Goal: Book appointment/travel/reservation

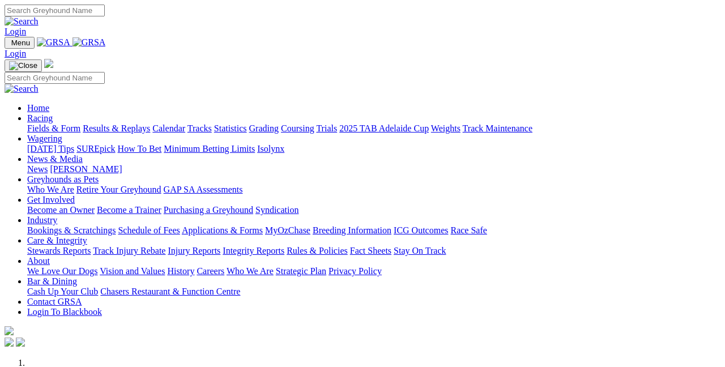
scroll to position [61, 0]
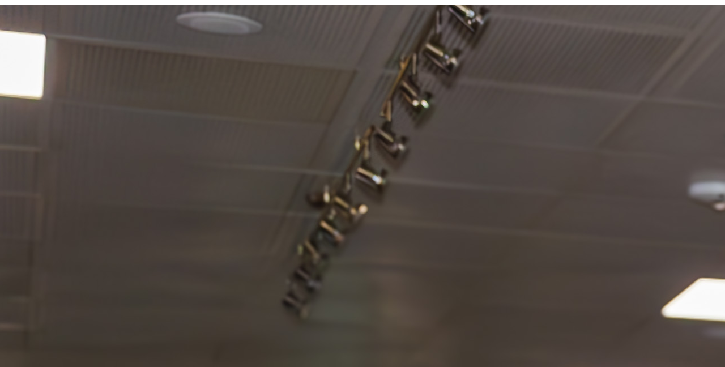
scroll to position [1159, 24]
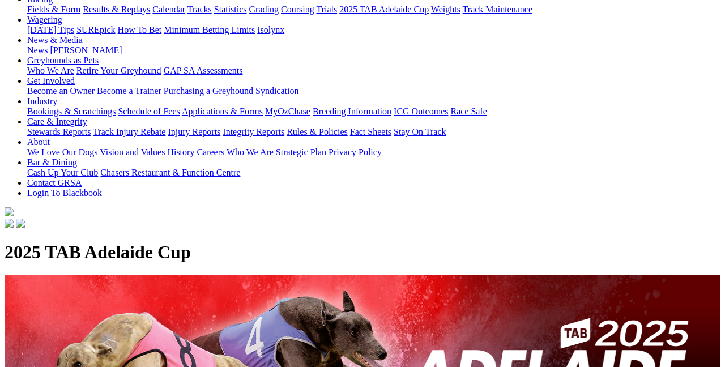
scroll to position [0, 0]
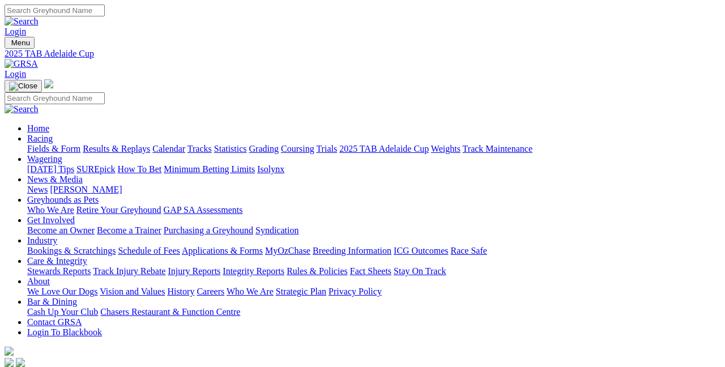
click at [57, 144] on link "Fields & Form" at bounding box center [53, 149] width 53 height 10
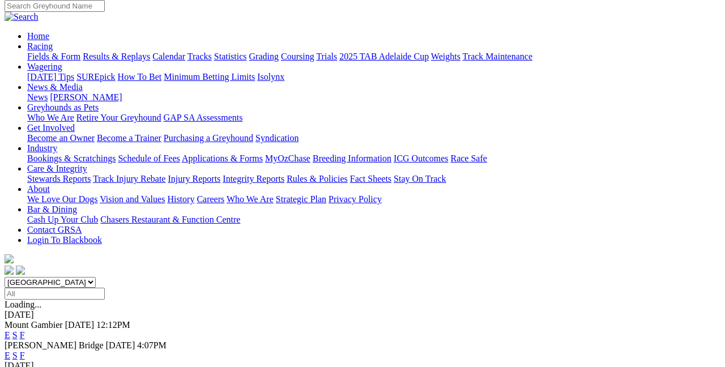
scroll to position [94, 0]
